Goal: Information Seeking & Learning: Learn about a topic

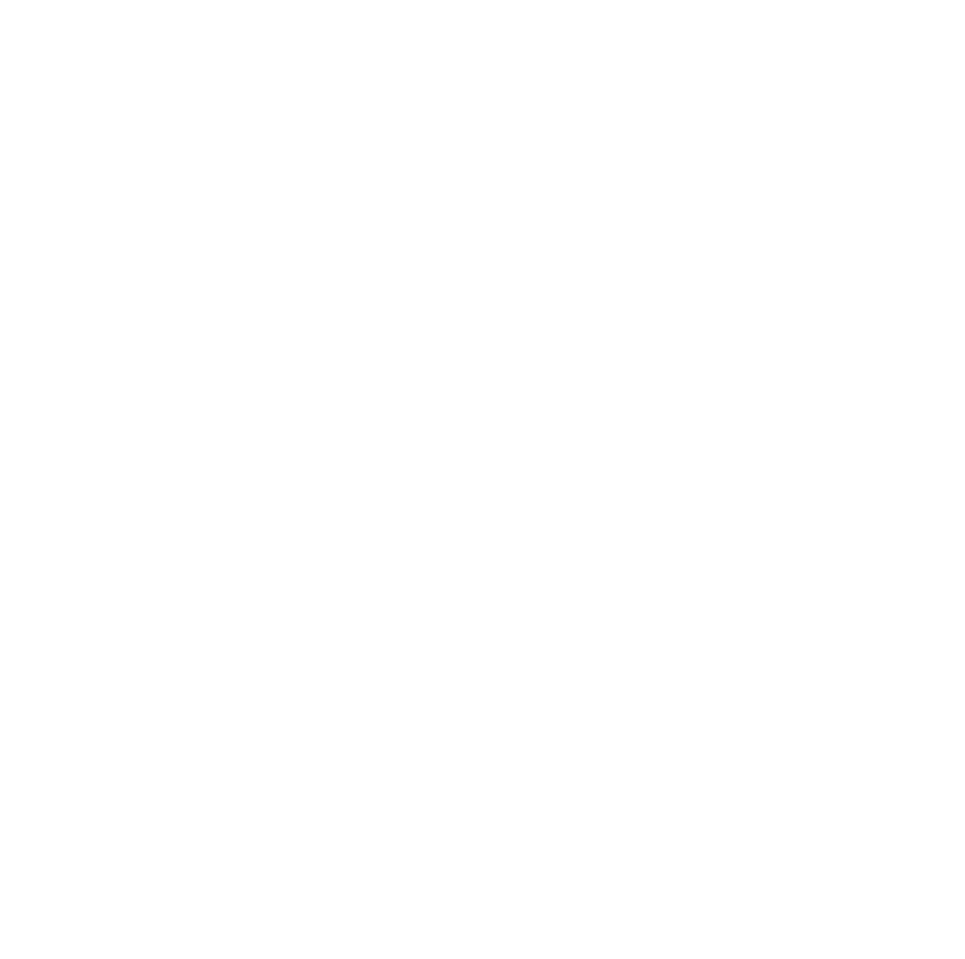
click at [453, 583] on div at bounding box center [482, 479] width 965 height 959
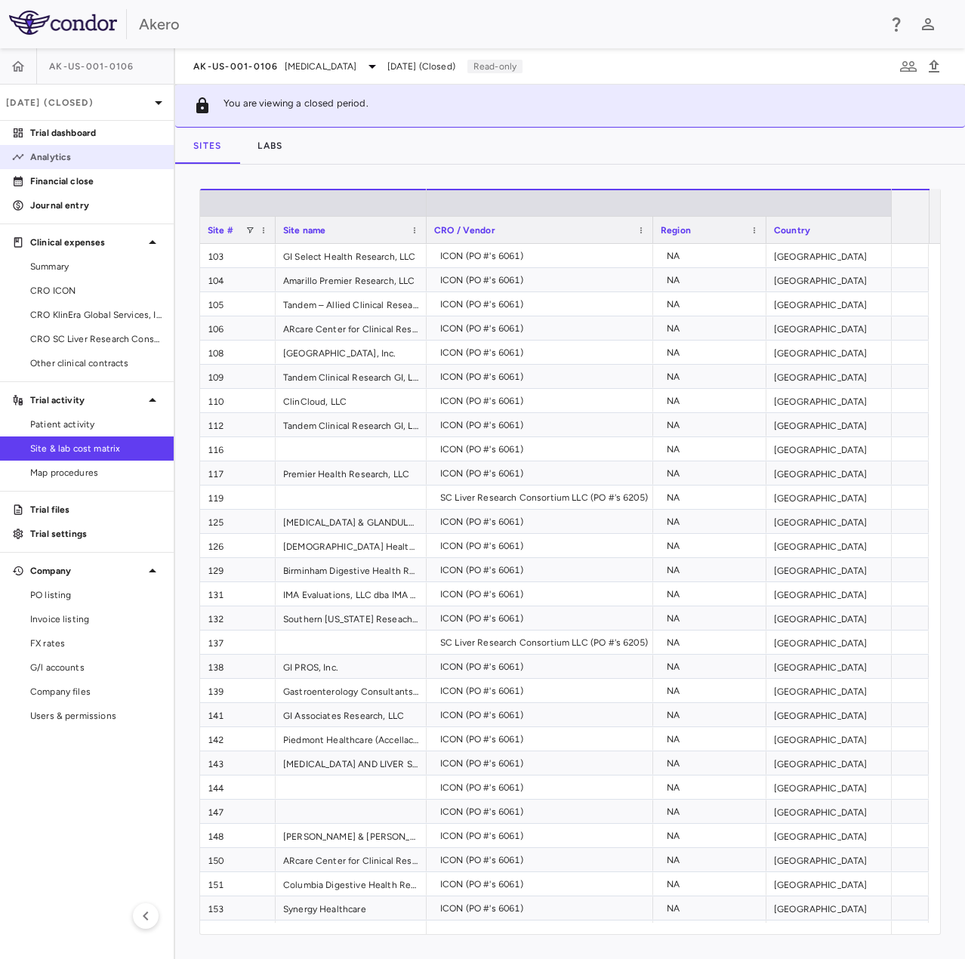
click at [45, 156] on p "Analytics" at bounding box center [95, 157] width 131 height 14
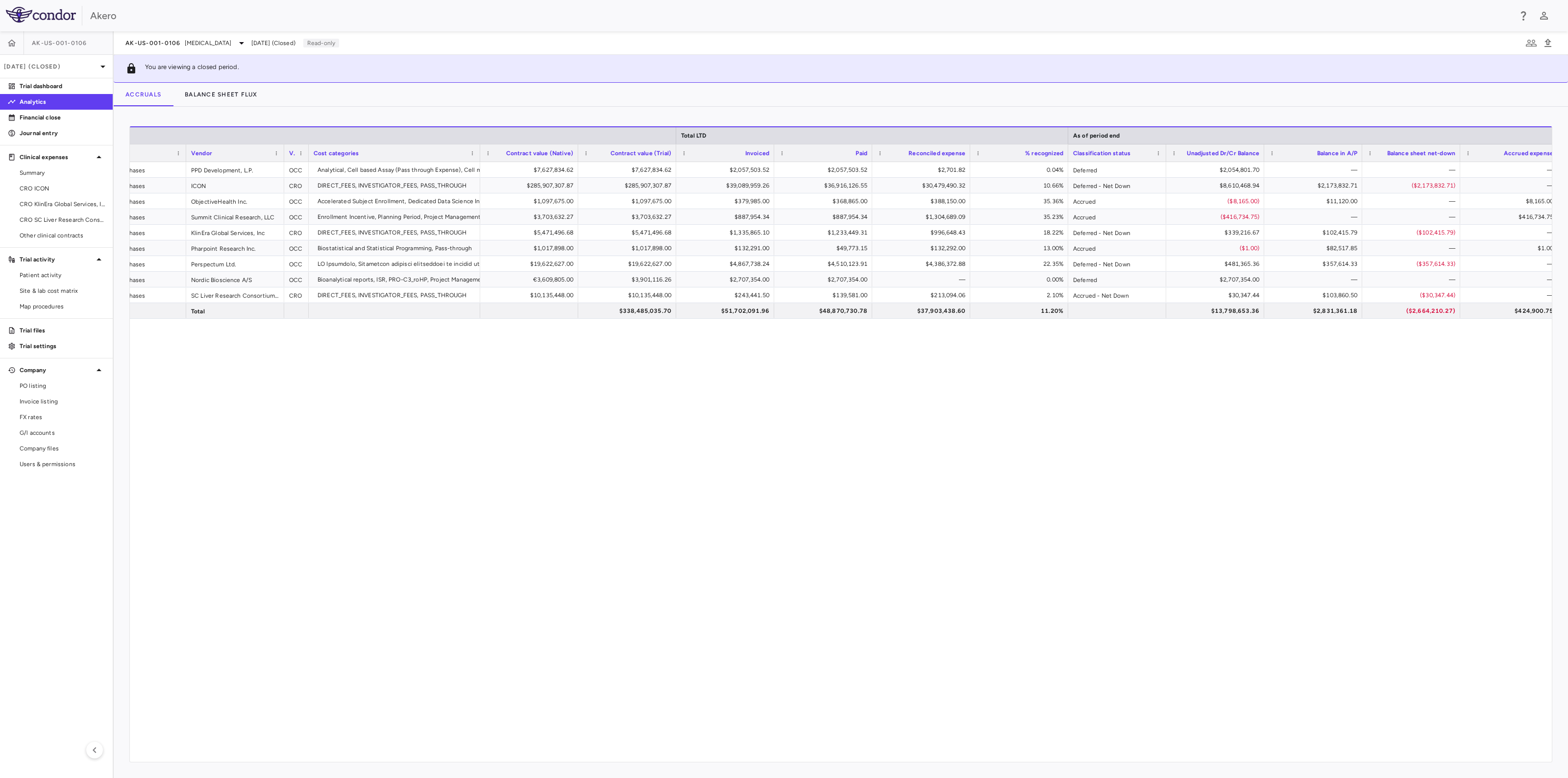
scroll to position [0, 171]
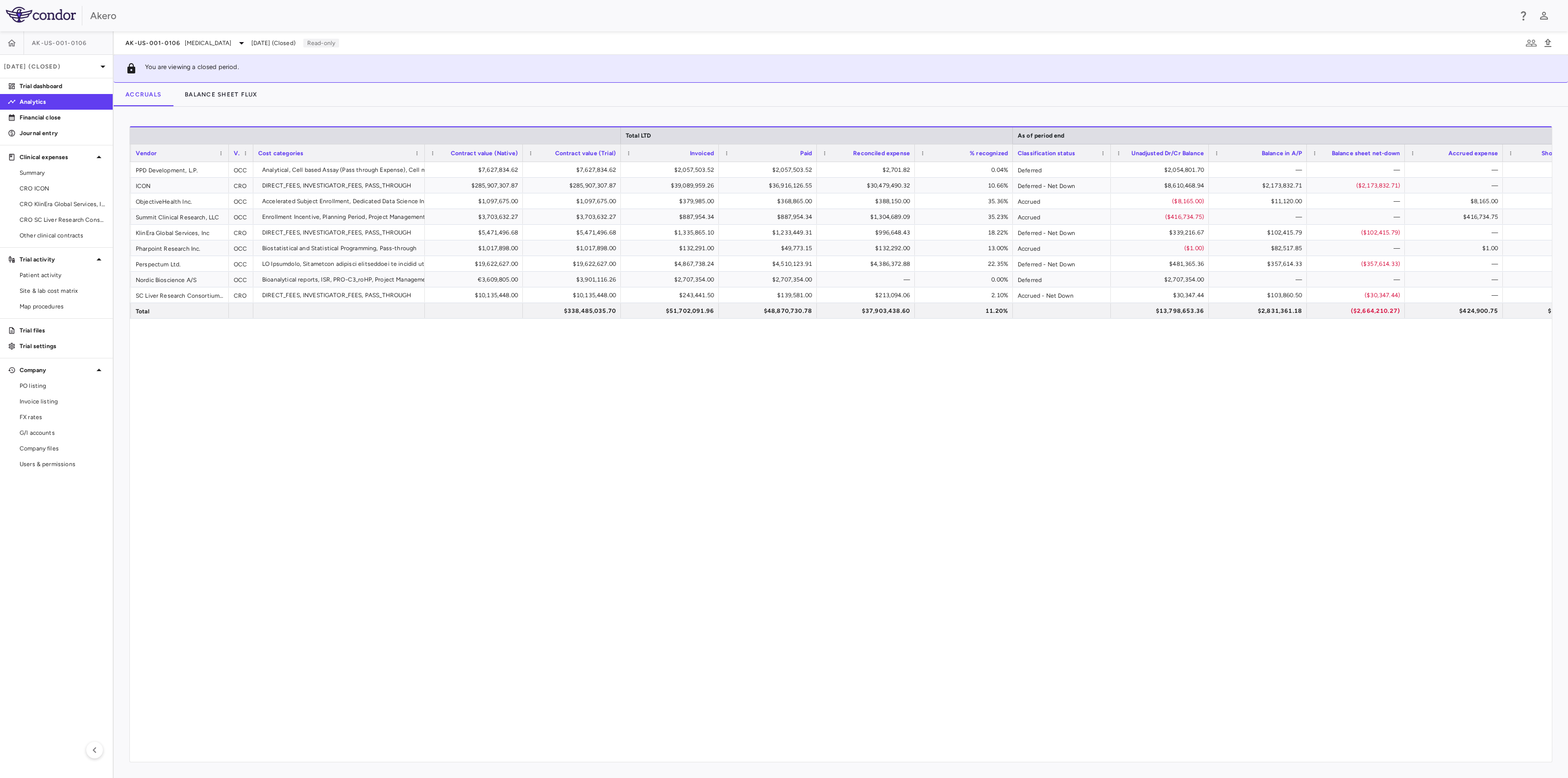
drag, startPoint x: 623, startPoint y: 772, endPoint x: 621, endPoint y: 768, distance: 4.5
click at [623, 622] on div "Drag here to set row groups Drag here to set column labels Total LTD As of peri…" at bounding box center [841, 443] width 1454 height 672
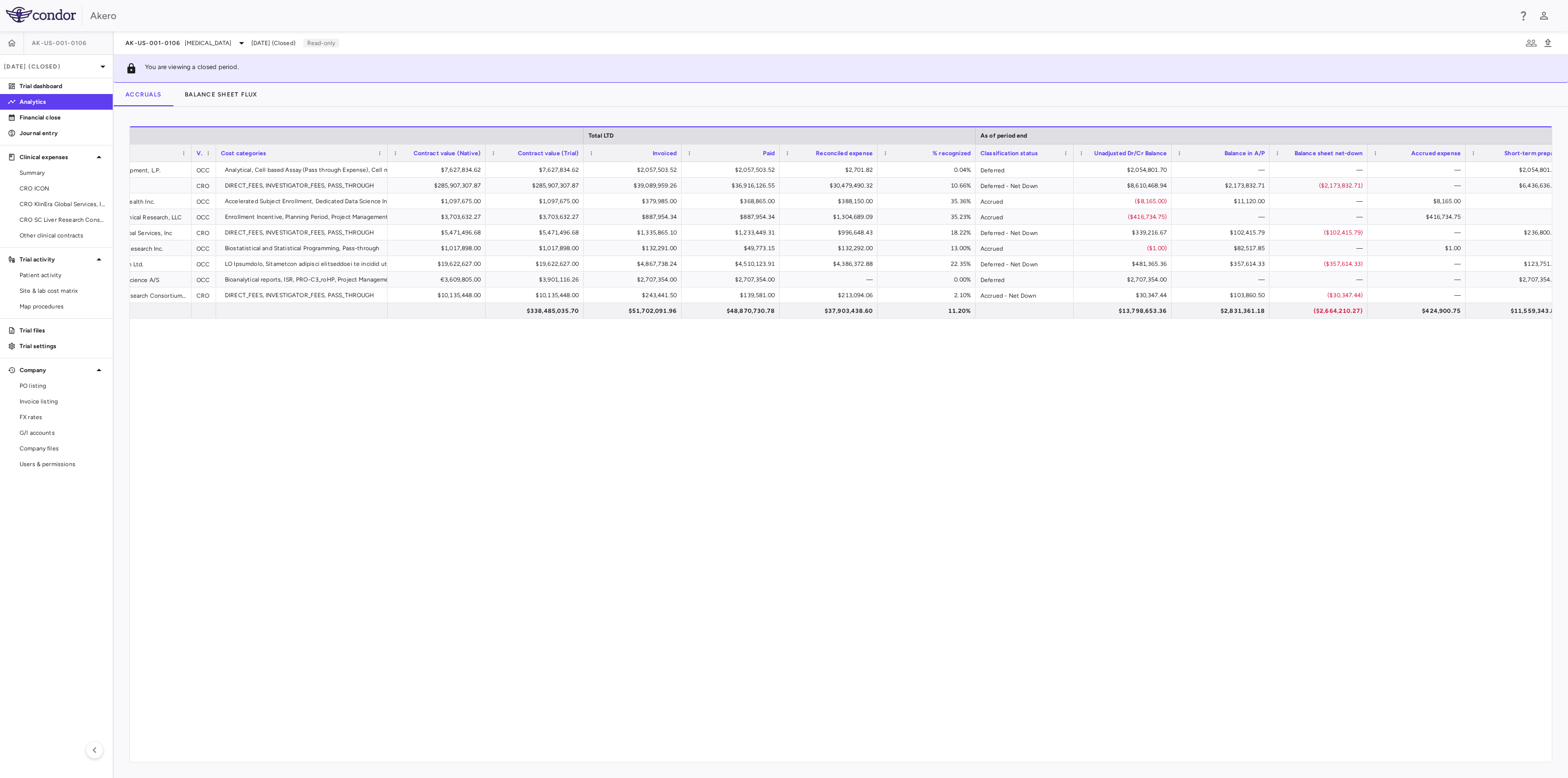
drag, startPoint x: 1164, startPoint y: 751, endPoint x: 1164, endPoint y: 757, distance: 6.0
click at [626, 622] on div "Accrued Purchases PPD Development, L.P. OCC Analytical, Cell based Assay (Pass …" at bounding box center [841, 458] width 1422 height 592
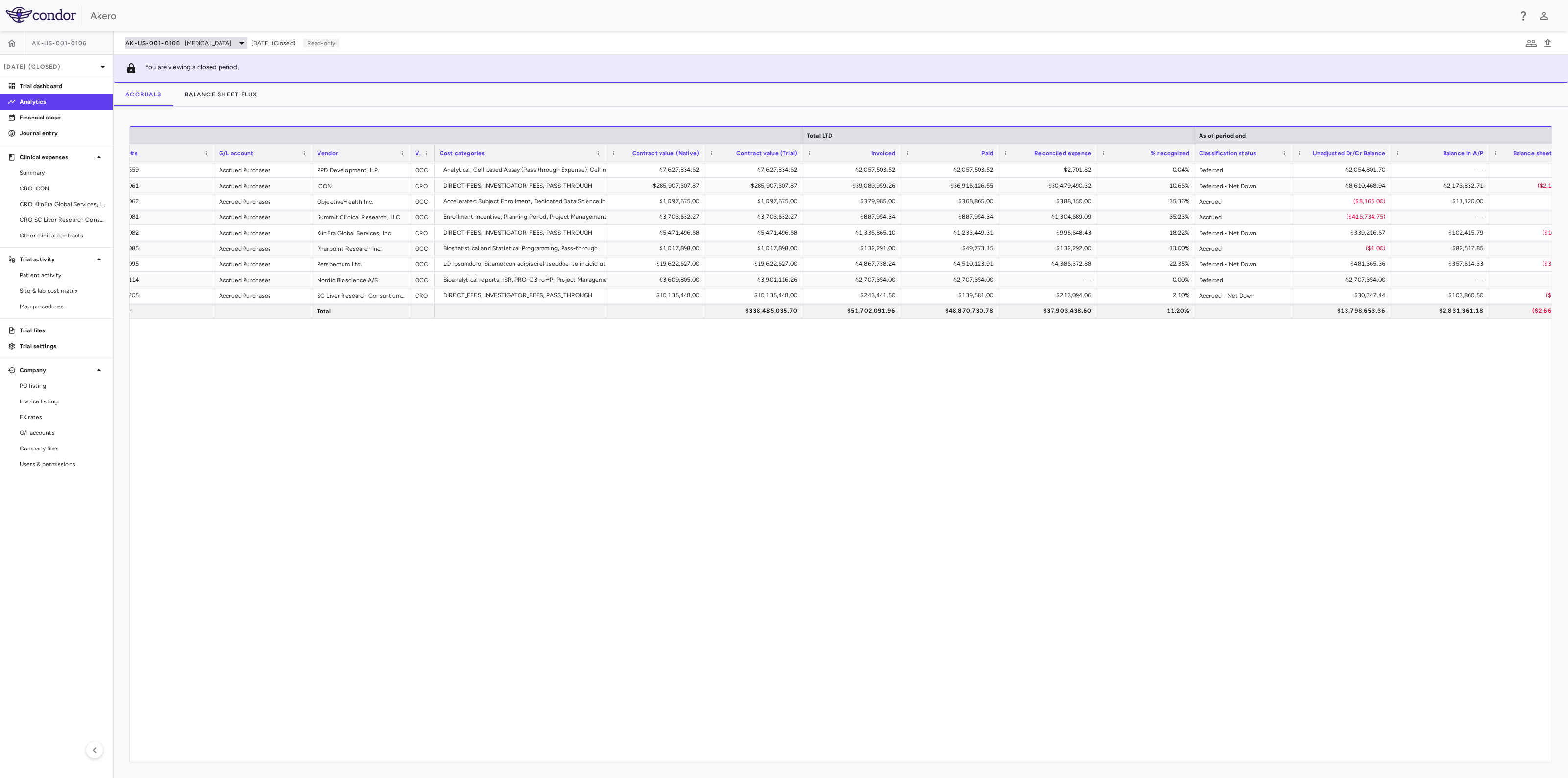
click at [247, 47] on div "AK-US-001-0106 [MEDICAL_DATA]" at bounding box center [186, 43] width 122 height 12
click at [369, 65] on div at bounding box center [784, 389] width 1568 height 778
click at [295, 43] on span "[DATE] (Closed)" at bounding box center [273, 43] width 44 height 9
click at [110, 69] on div "[DATE] (Closed)" at bounding box center [56, 67] width 113 height 23
click at [71, 138] on div "[DATE] Open" at bounding box center [56, 138] width 112 height 23
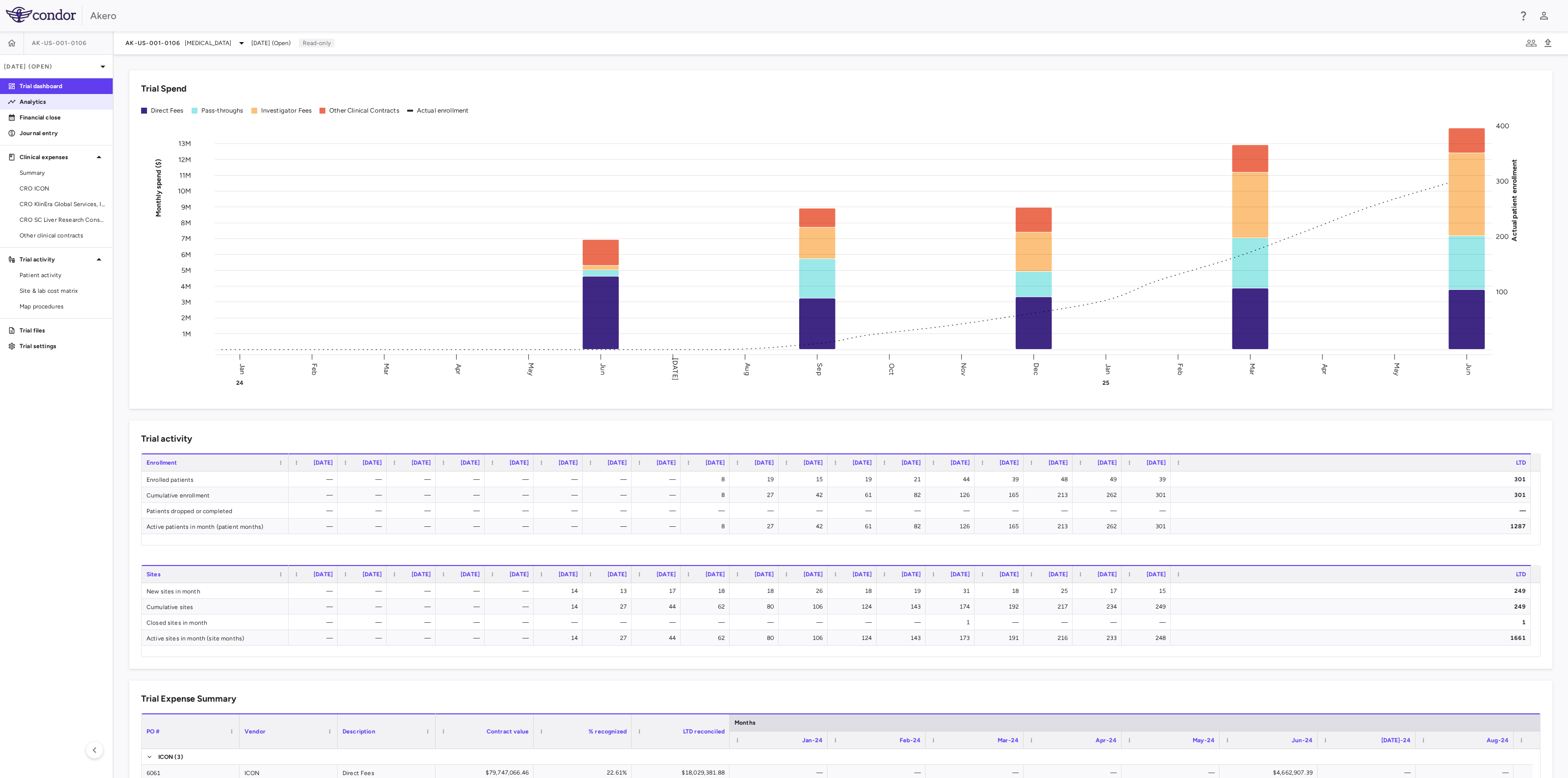
click at [49, 97] on link "Analytics" at bounding box center [56, 102] width 113 height 15
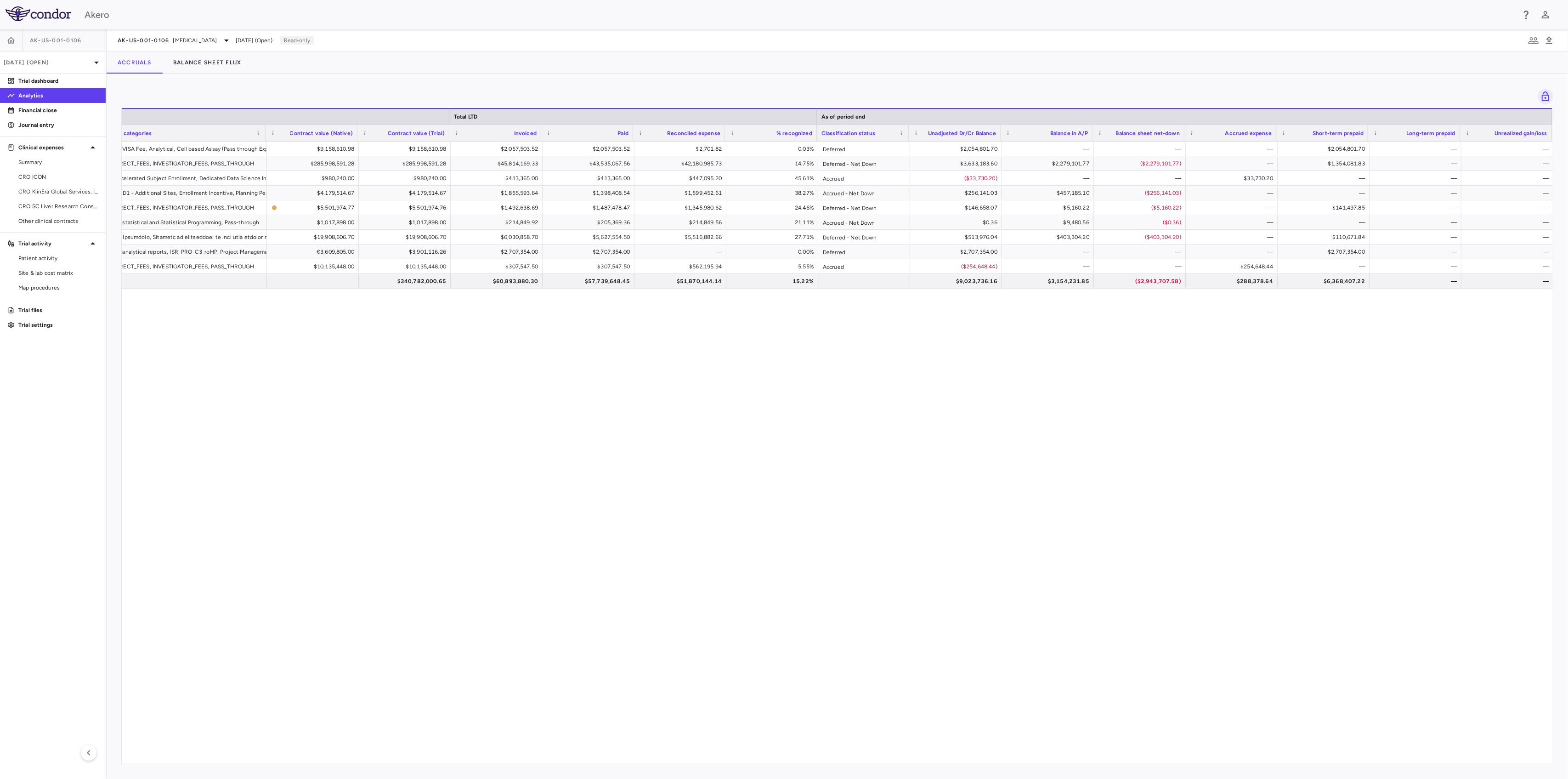
scroll to position [0, 188]
click at [576, 375] on div "PPD Development, L.P. OCC ANVISA Fee, Analytical, Cell based Assay (Pass throug…" at bounding box center [837, 449] width 1431 height 616
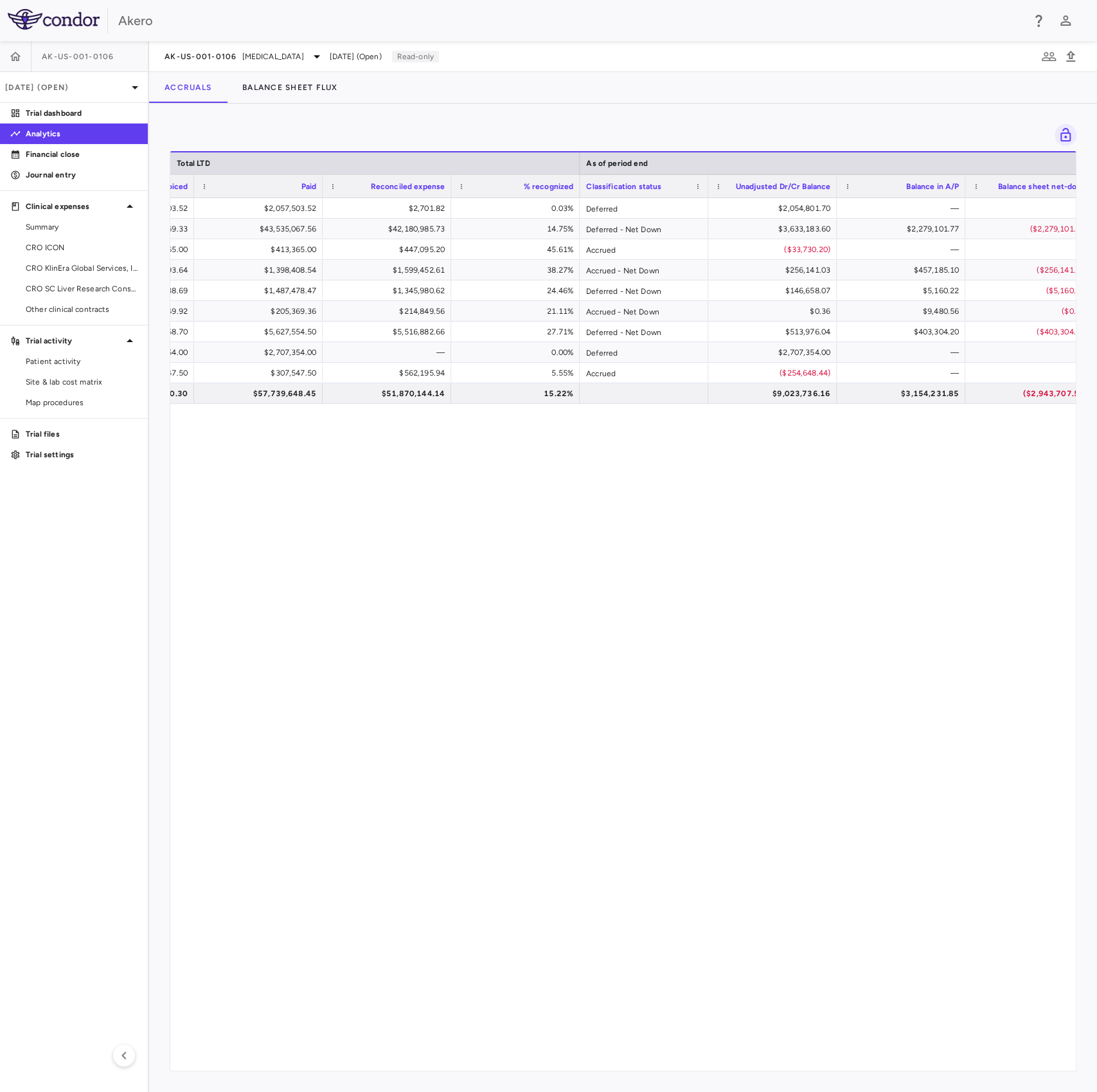
scroll to position [0, 1005]
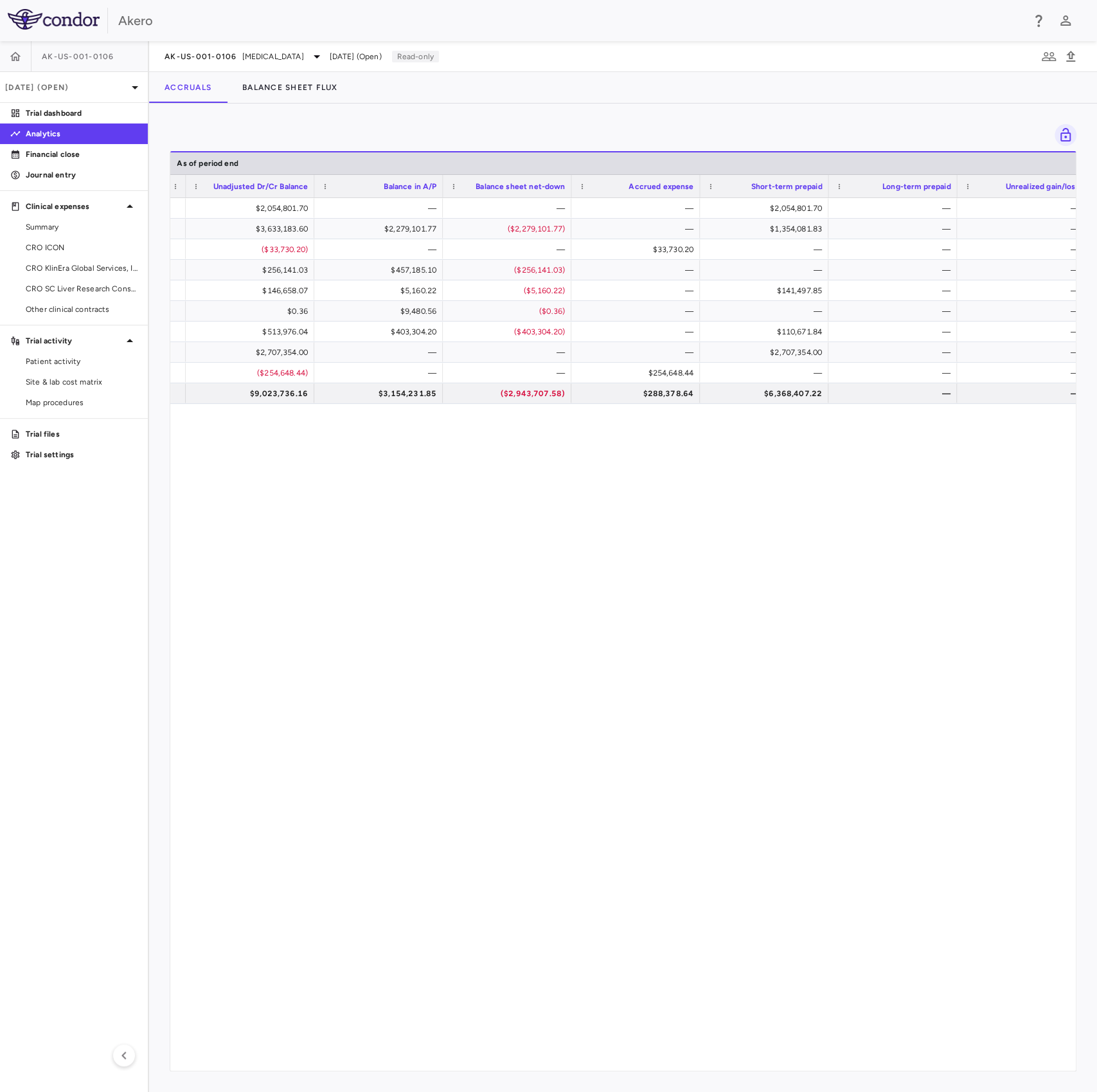
drag, startPoint x: 1037, startPoint y: 840, endPoint x: 921, endPoint y: 997, distance: 195.2
click at [821, 816] on div "0.03% Deferred $2,054,801.70 — — — $2,054,801.70 — — 14.75% Deferred - Net Down…" at bounding box center [623, 629] width 905 height 863
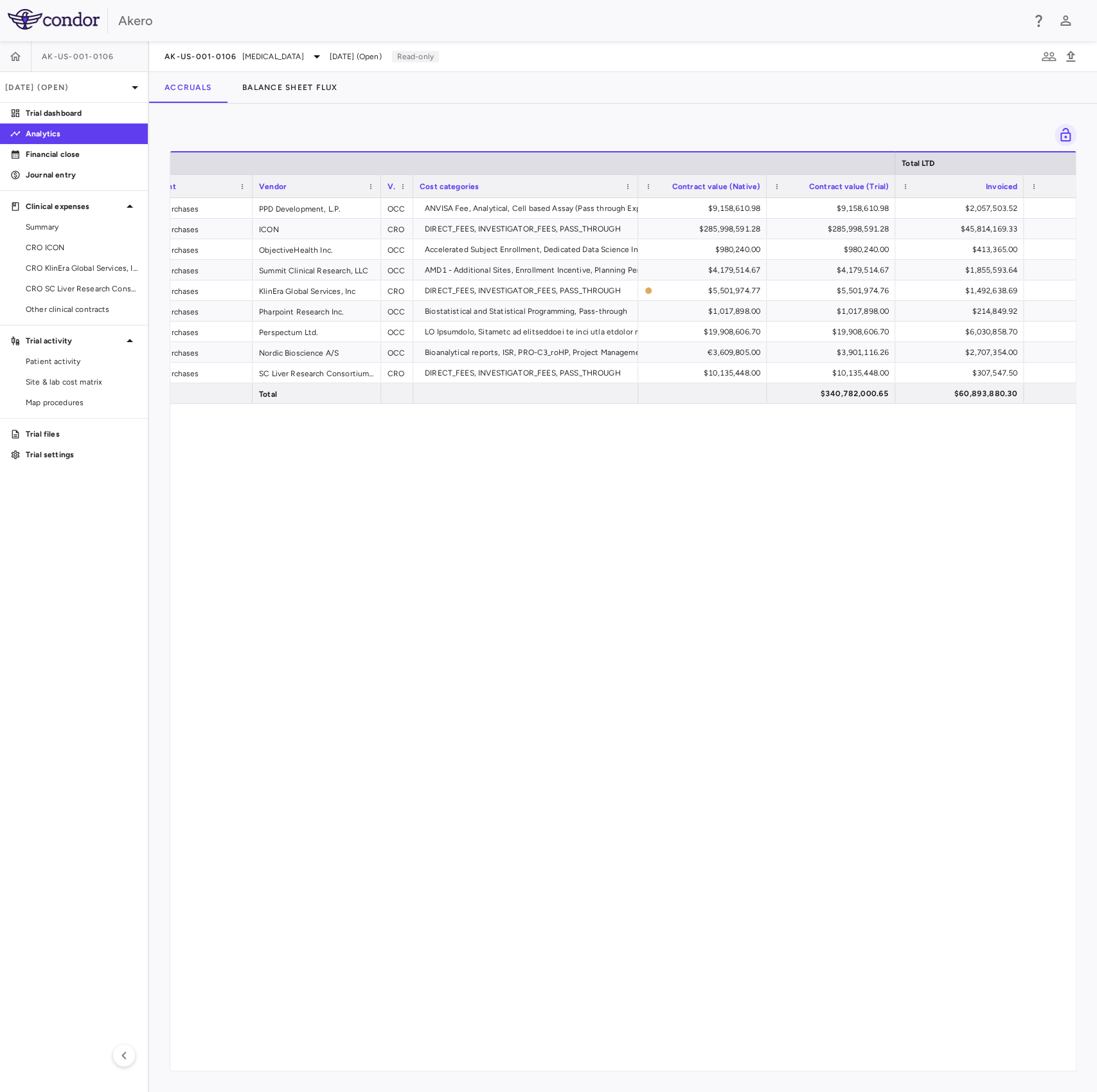
scroll to position [0, 292]
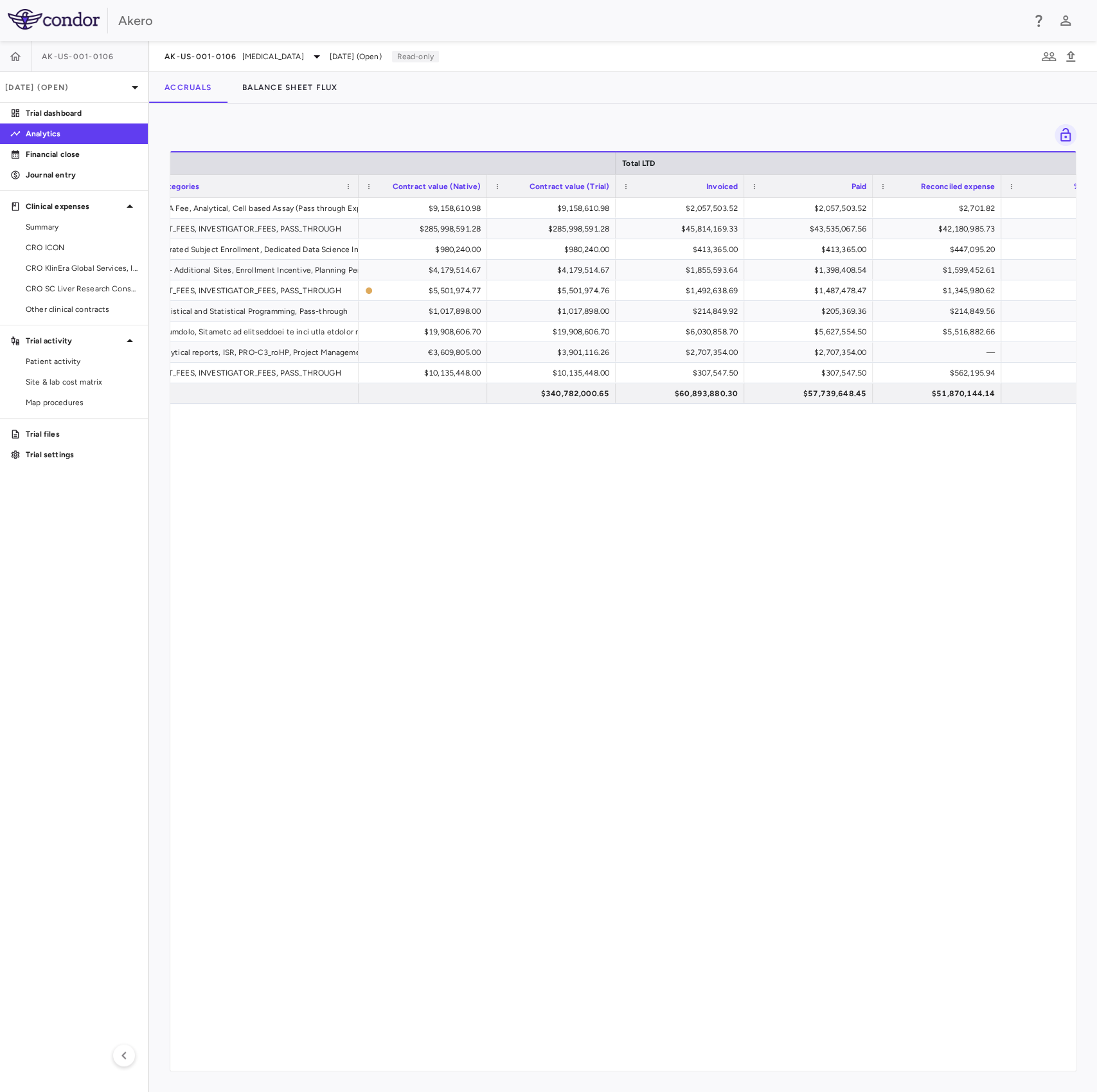
drag, startPoint x: 426, startPoint y: 735, endPoint x: 427, endPoint y: 726, distance: 9.1
click at [426, 735] on div "PPD Development, L.P. OCC ANVISA Fee, Analytical, Cell based Assay (Pass throug…" at bounding box center [623, 629] width 905 height 863
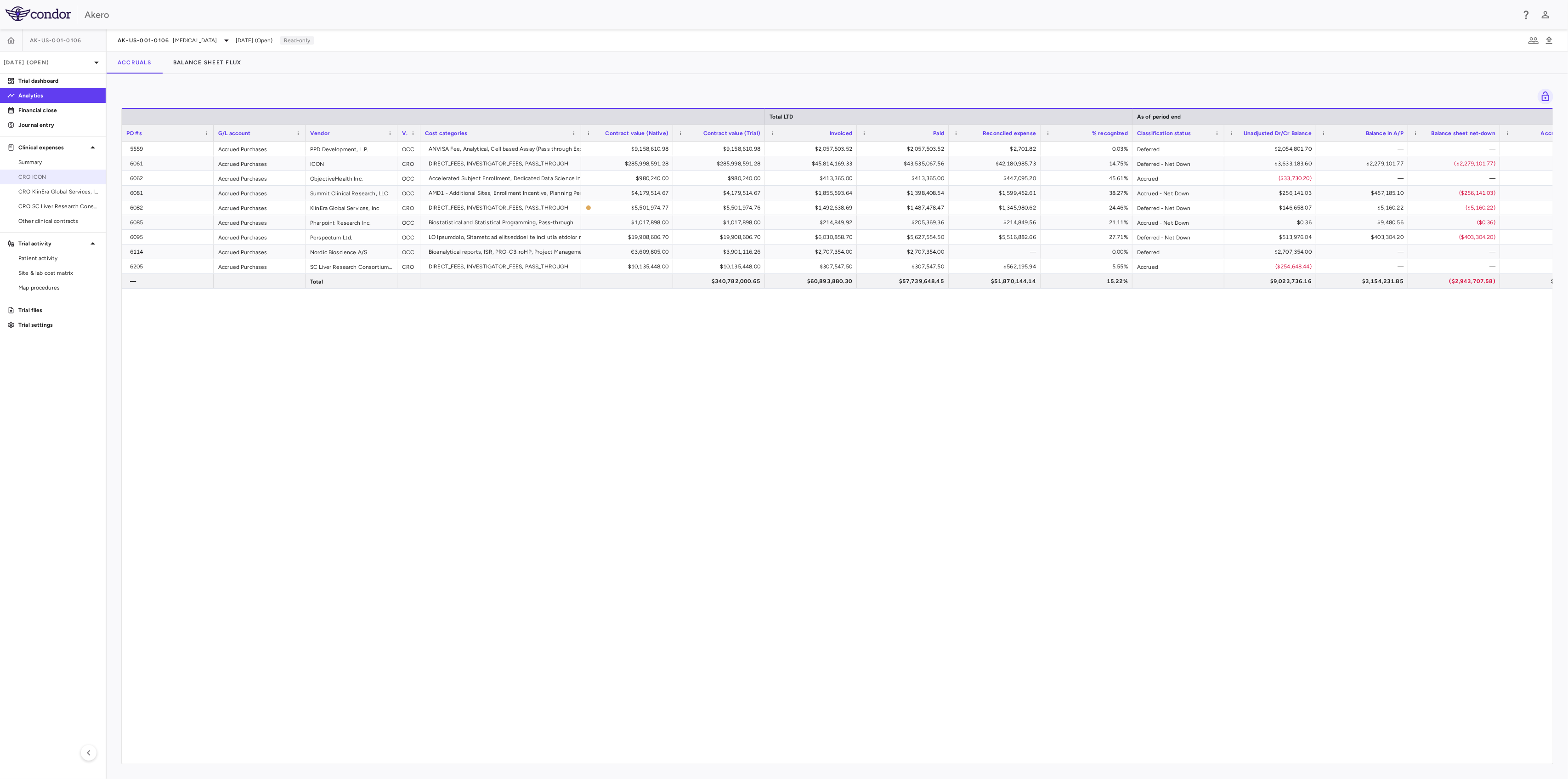
click at [67, 180] on span "CRO ICON" at bounding box center [58, 177] width 80 height 9
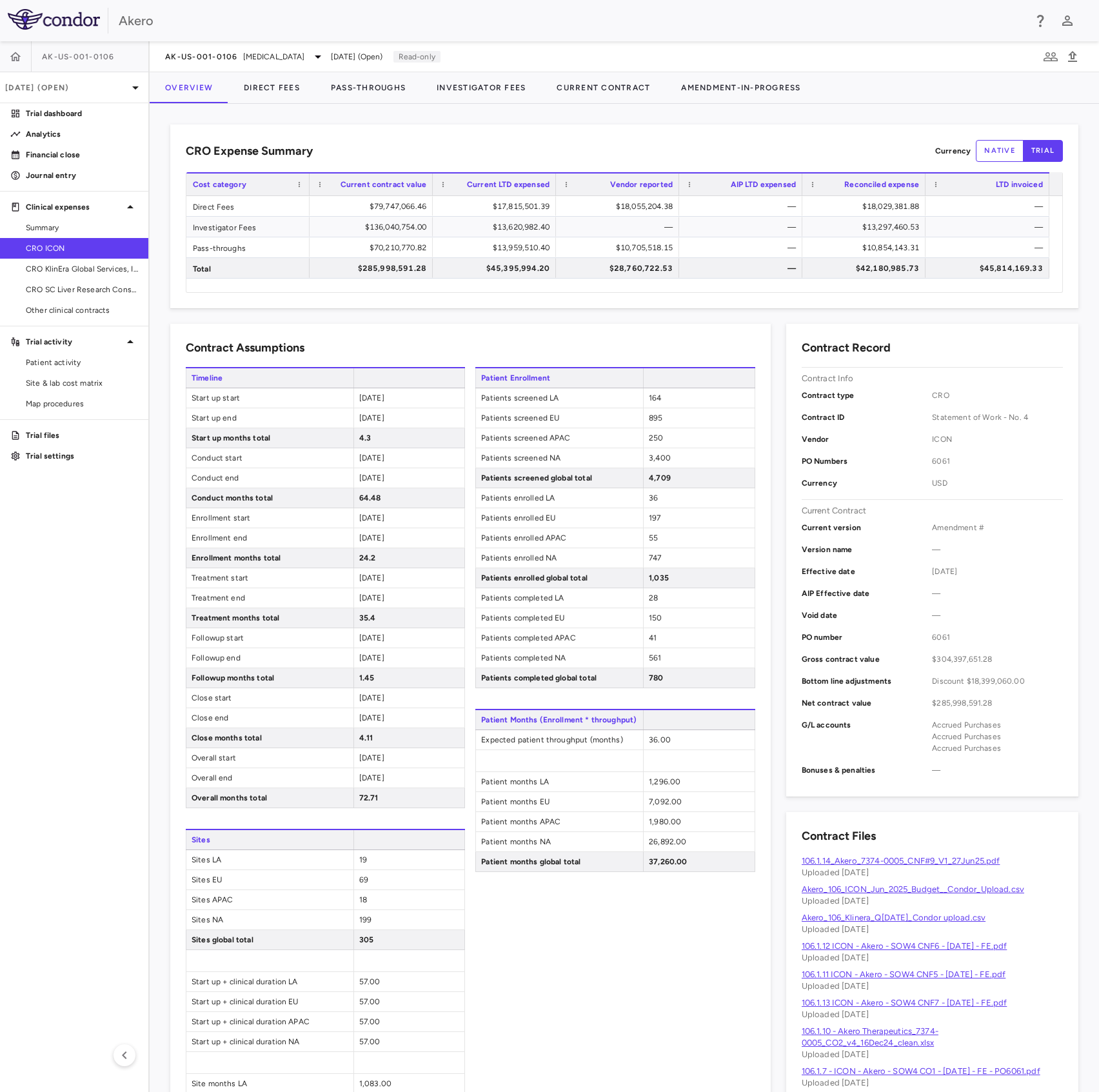
drag, startPoint x: 77, startPoint y: 271, endPoint x: 191, endPoint y: 299, distance: 117.4
click at [77, 271] on span "CRO KlinEra Global Services, Inc" at bounding box center [81, 269] width 112 height 12
